Goal: Check status

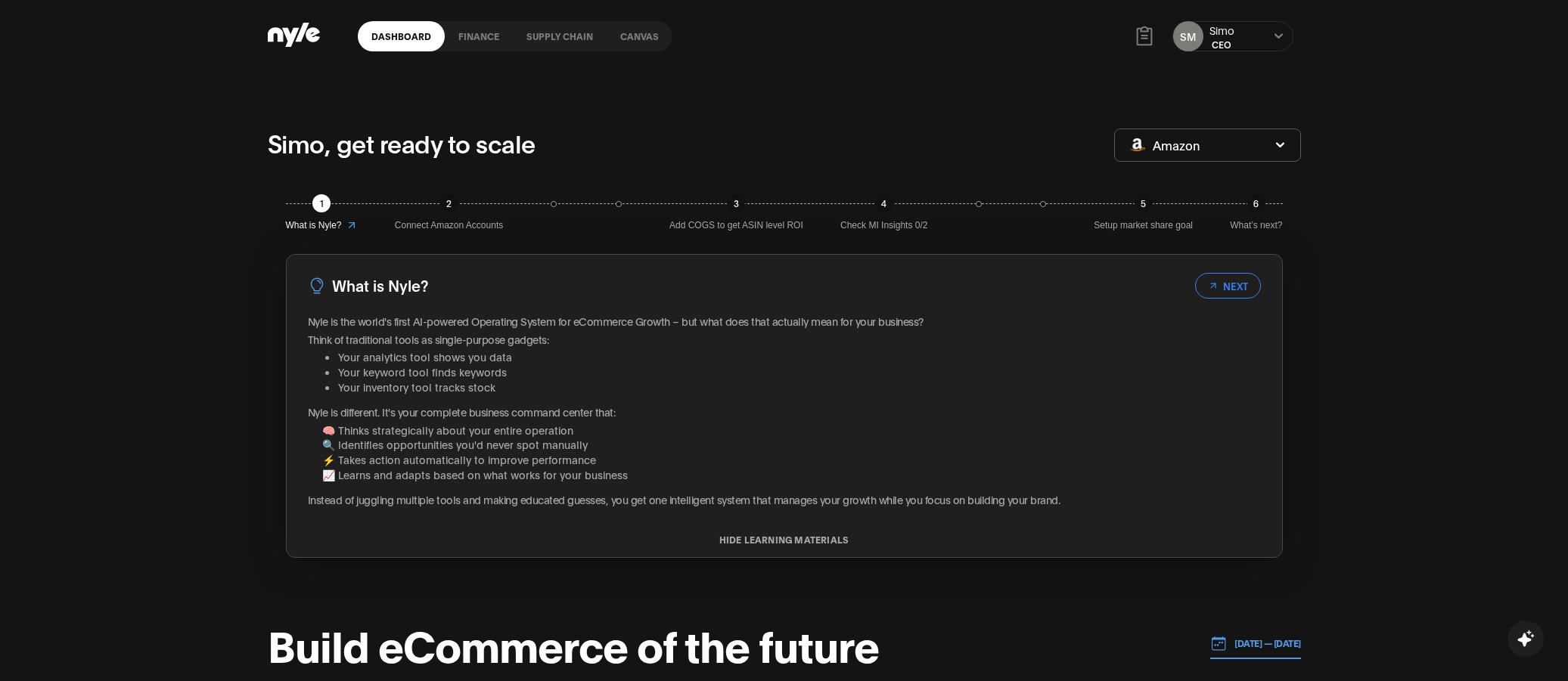
scroll to position [394, 0]
